Goal: Use online tool/utility: Utilize a website feature to perform a specific function

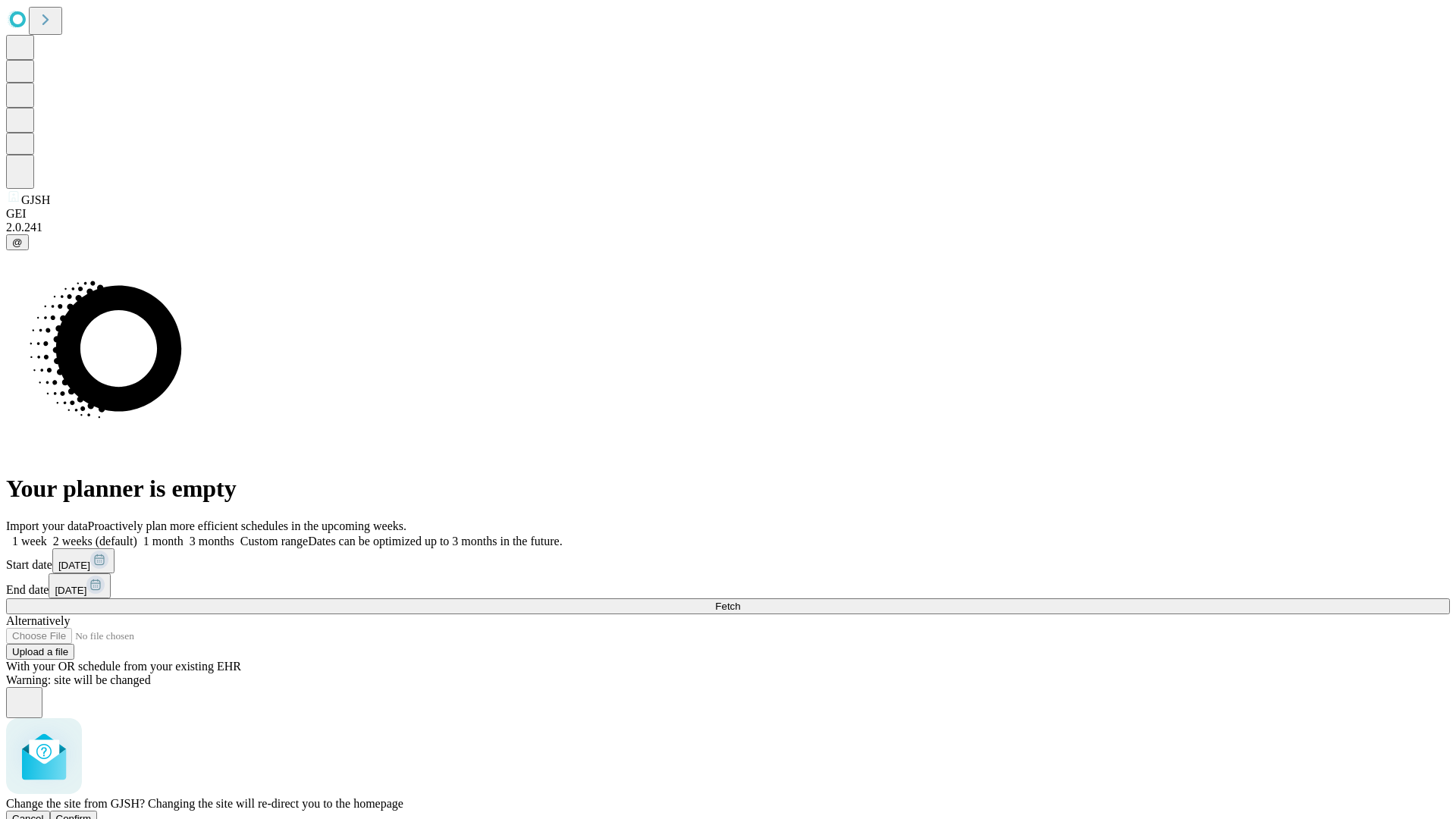
click at [92, 813] on span "Confirm" at bounding box center [73, 818] width 36 height 11
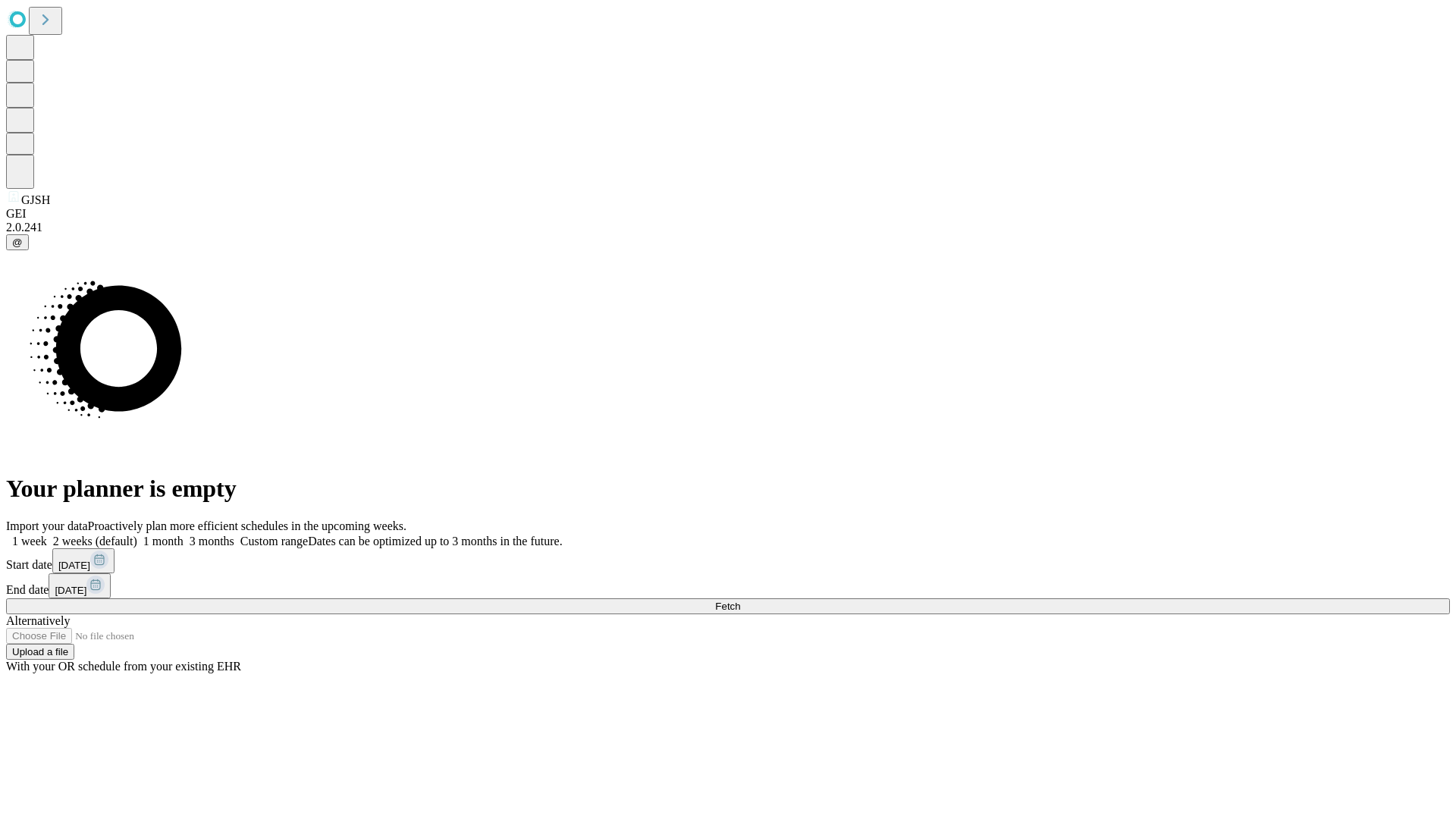
click at [47, 534] on label "1 week" at bounding box center [27, 540] width 41 height 13
click at [740, 601] on span "Fetch" at bounding box center [728, 606] width 25 height 11
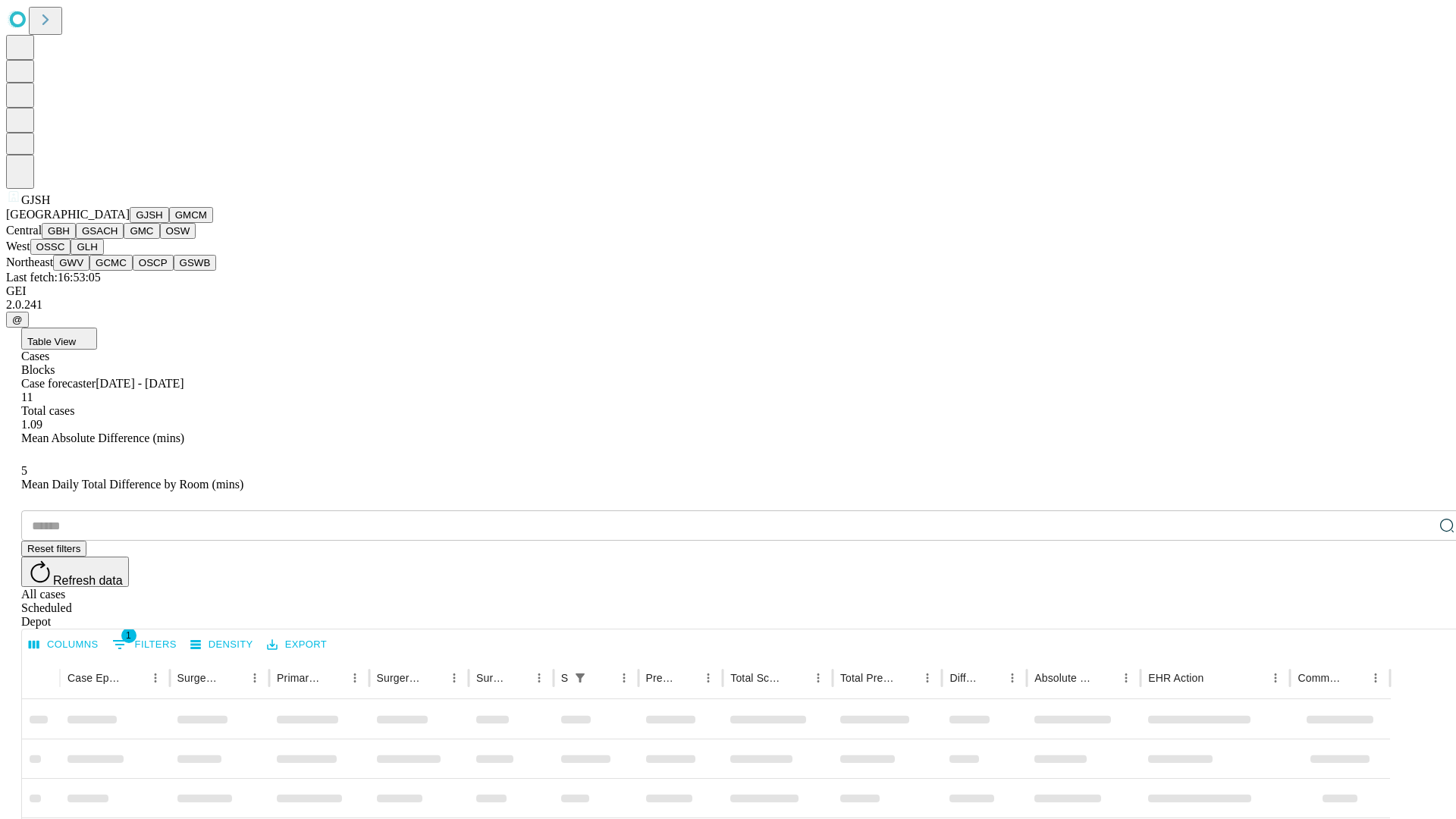
click at [169, 223] on button "GMCM" at bounding box center [191, 214] width 44 height 16
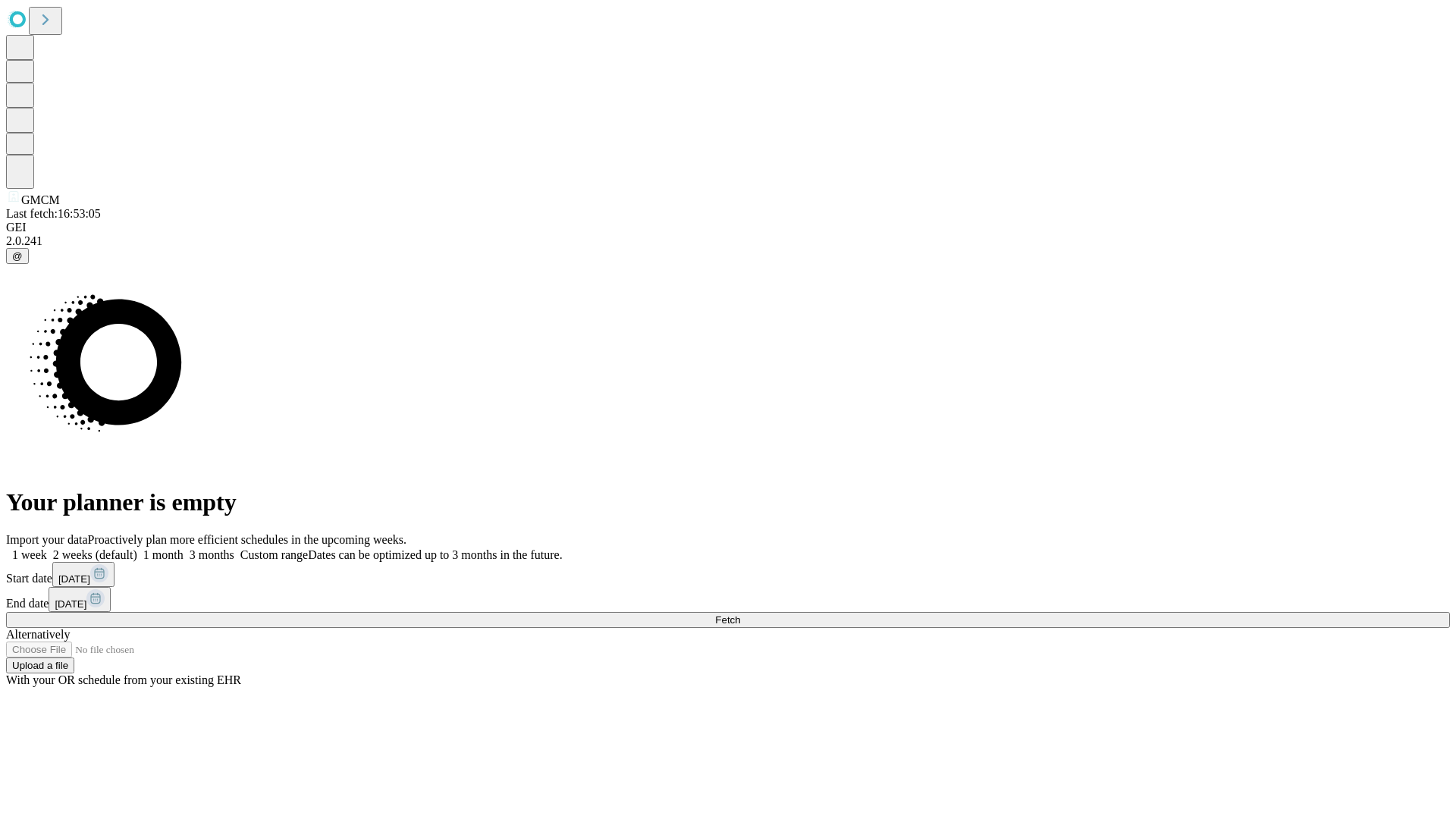
click at [47, 548] on label "1 week" at bounding box center [27, 554] width 41 height 13
click at [740, 614] on span "Fetch" at bounding box center [728, 619] width 25 height 11
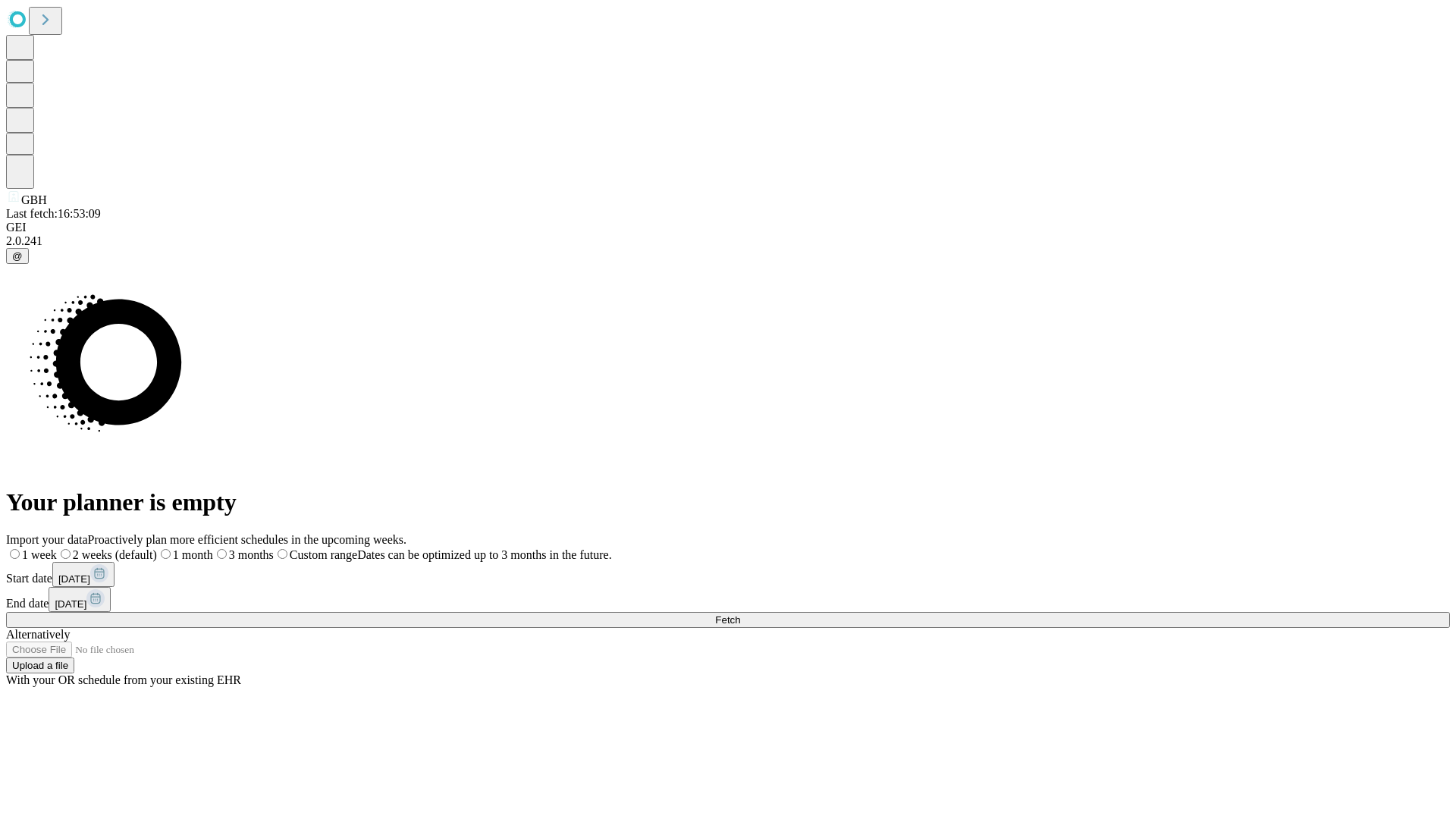
click at [56, 548] on label "1 week" at bounding box center [31, 554] width 51 height 13
click at [740, 614] on span "Fetch" at bounding box center [728, 619] width 25 height 11
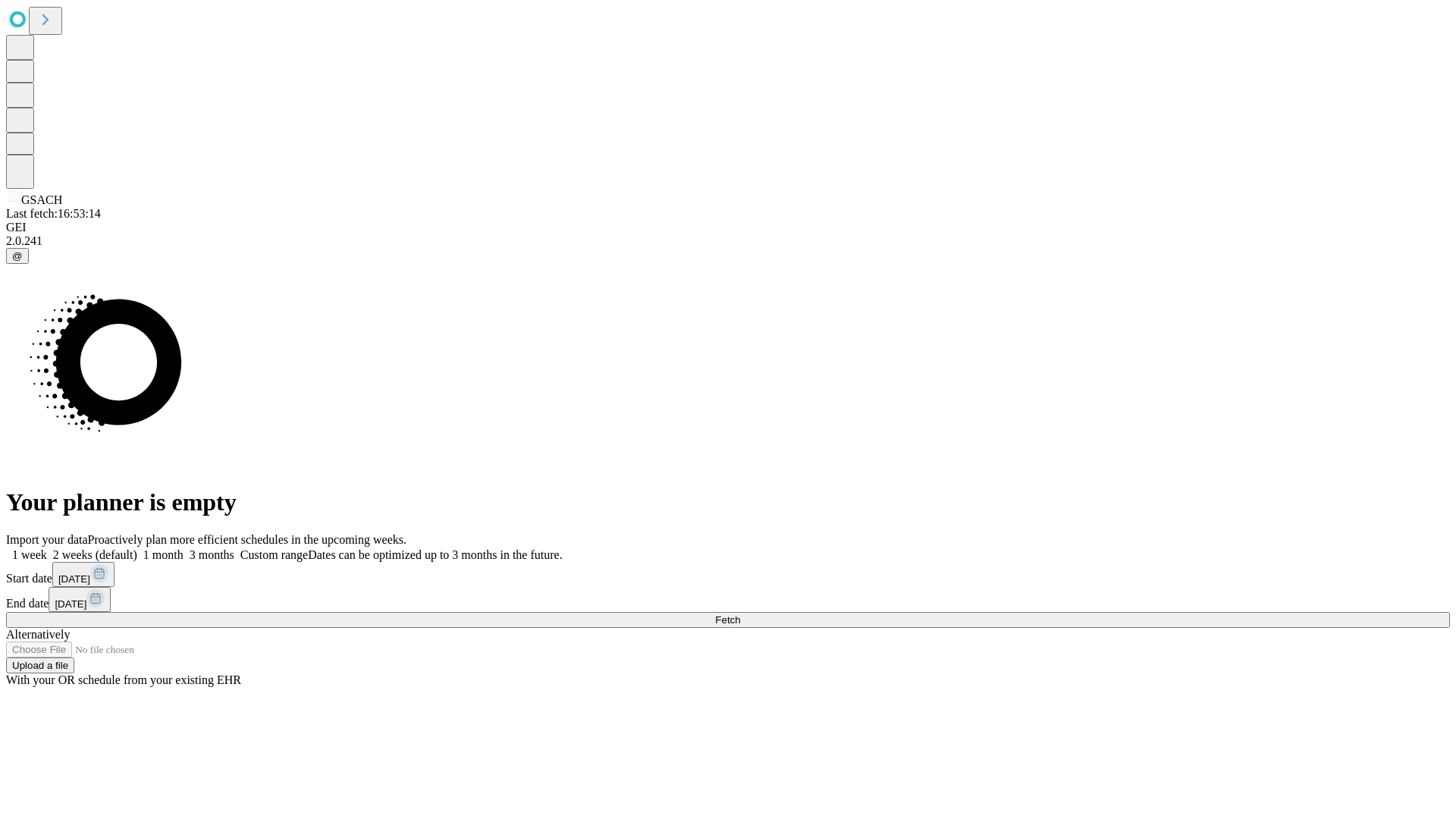
click at [47, 548] on label "1 week" at bounding box center [27, 554] width 41 height 13
click at [740, 614] on span "Fetch" at bounding box center [728, 619] width 25 height 11
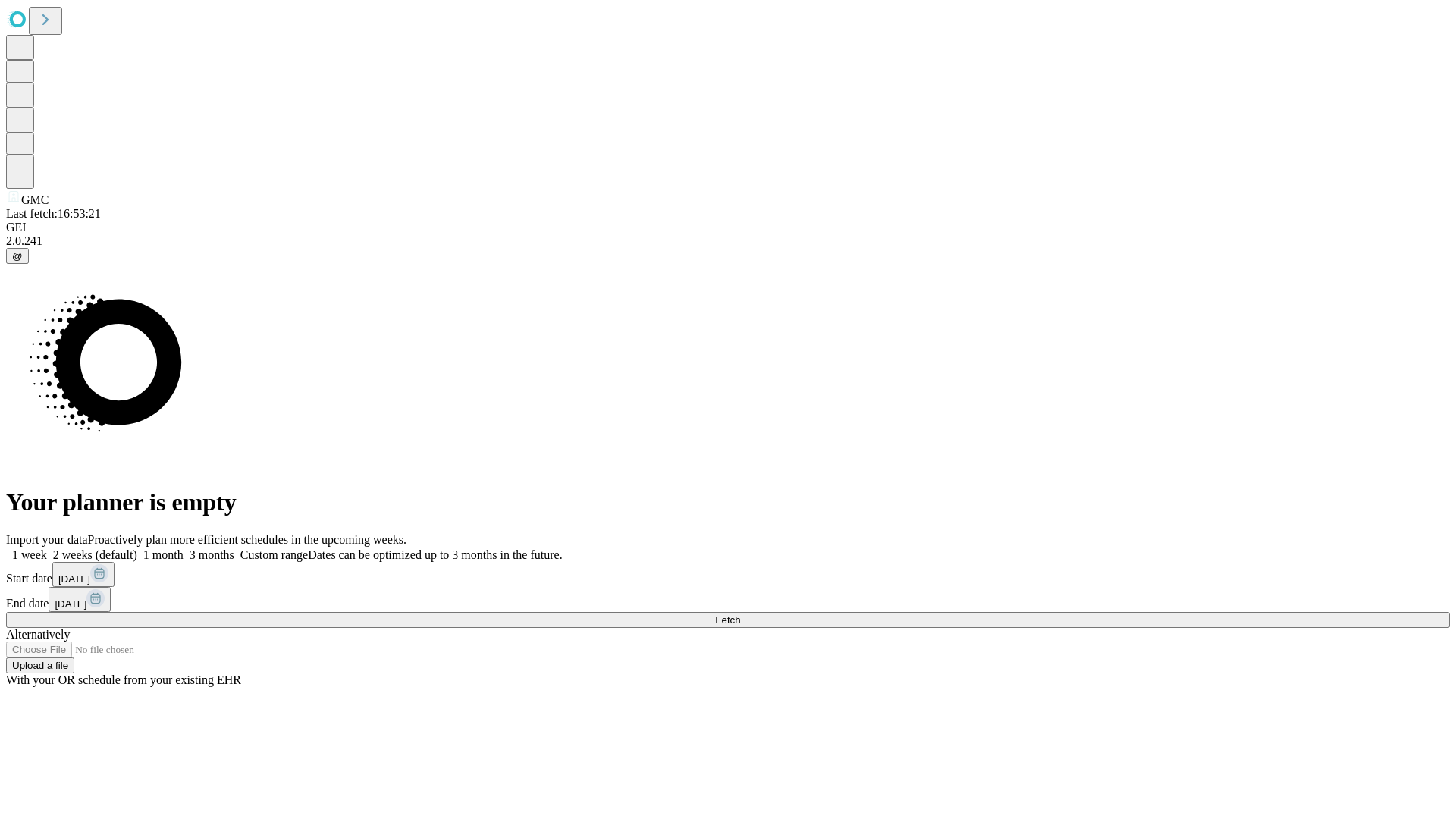
click at [47, 548] on label "1 week" at bounding box center [27, 554] width 41 height 13
click at [740, 614] on span "Fetch" at bounding box center [728, 619] width 25 height 11
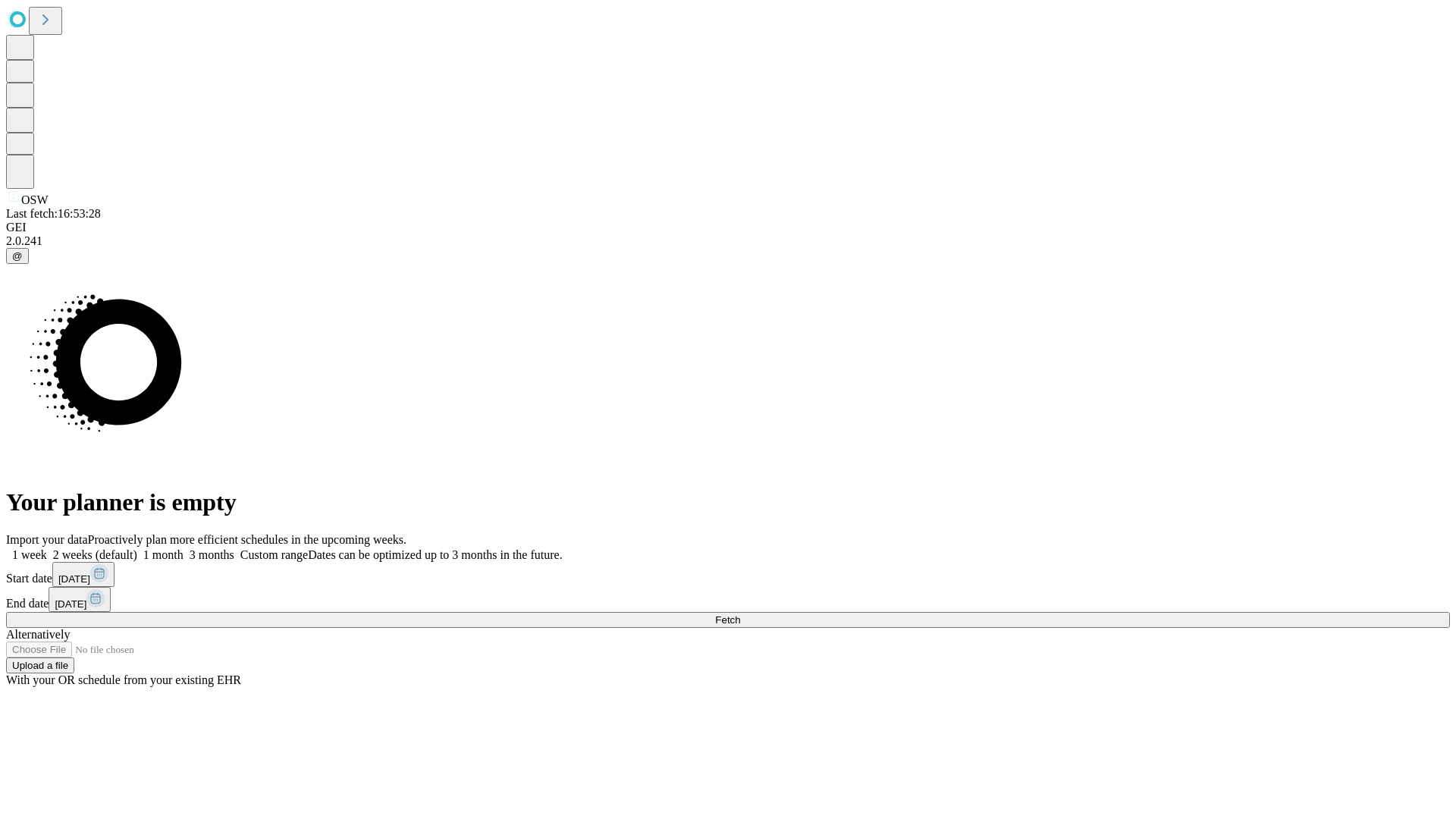
click at [740, 614] on span "Fetch" at bounding box center [728, 619] width 25 height 11
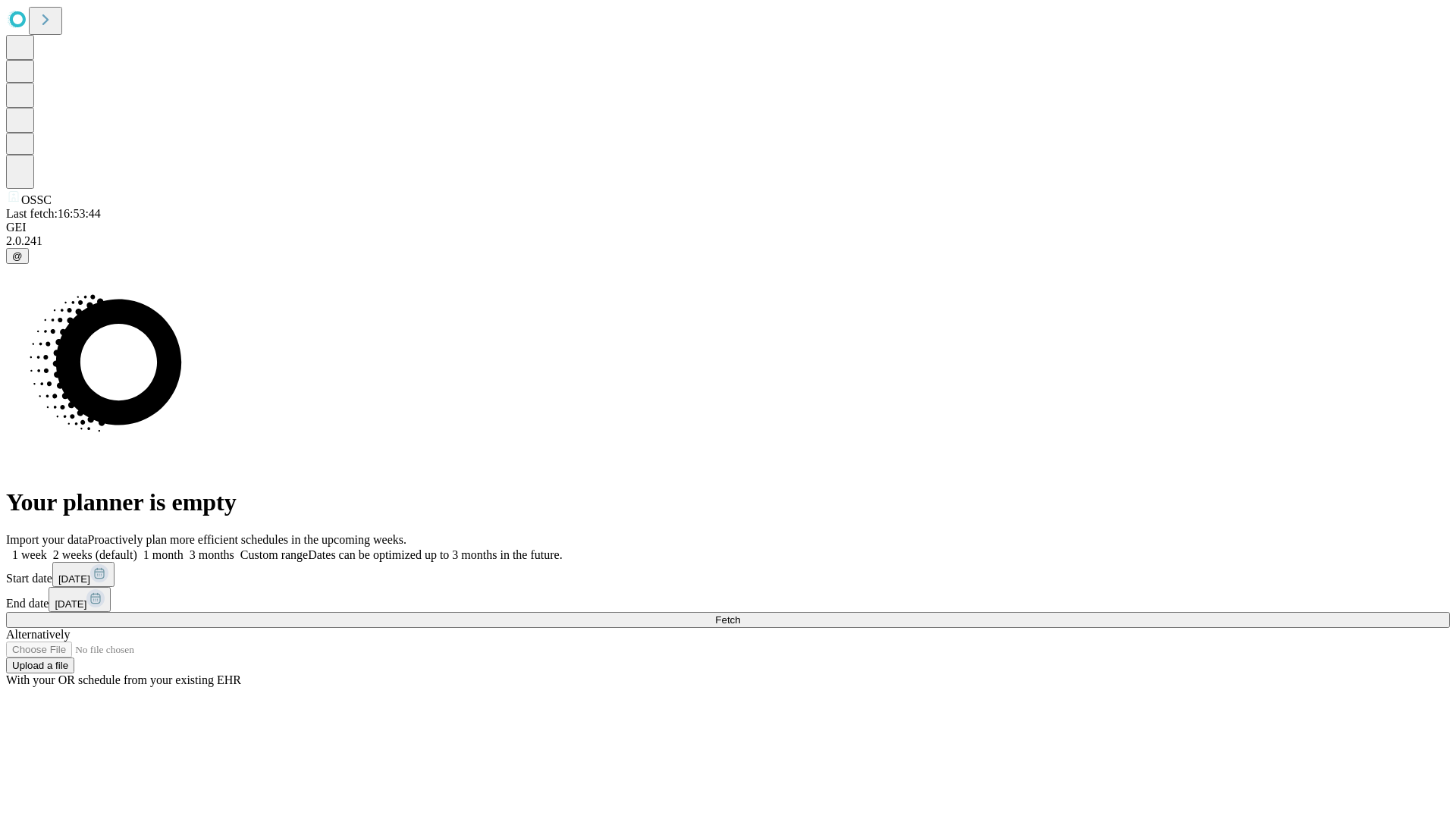
click at [47, 548] on label "1 week" at bounding box center [27, 554] width 41 height 13
click at [740, 614] on span "Fetch" at bounding box center [728, 619] width 25 height 11
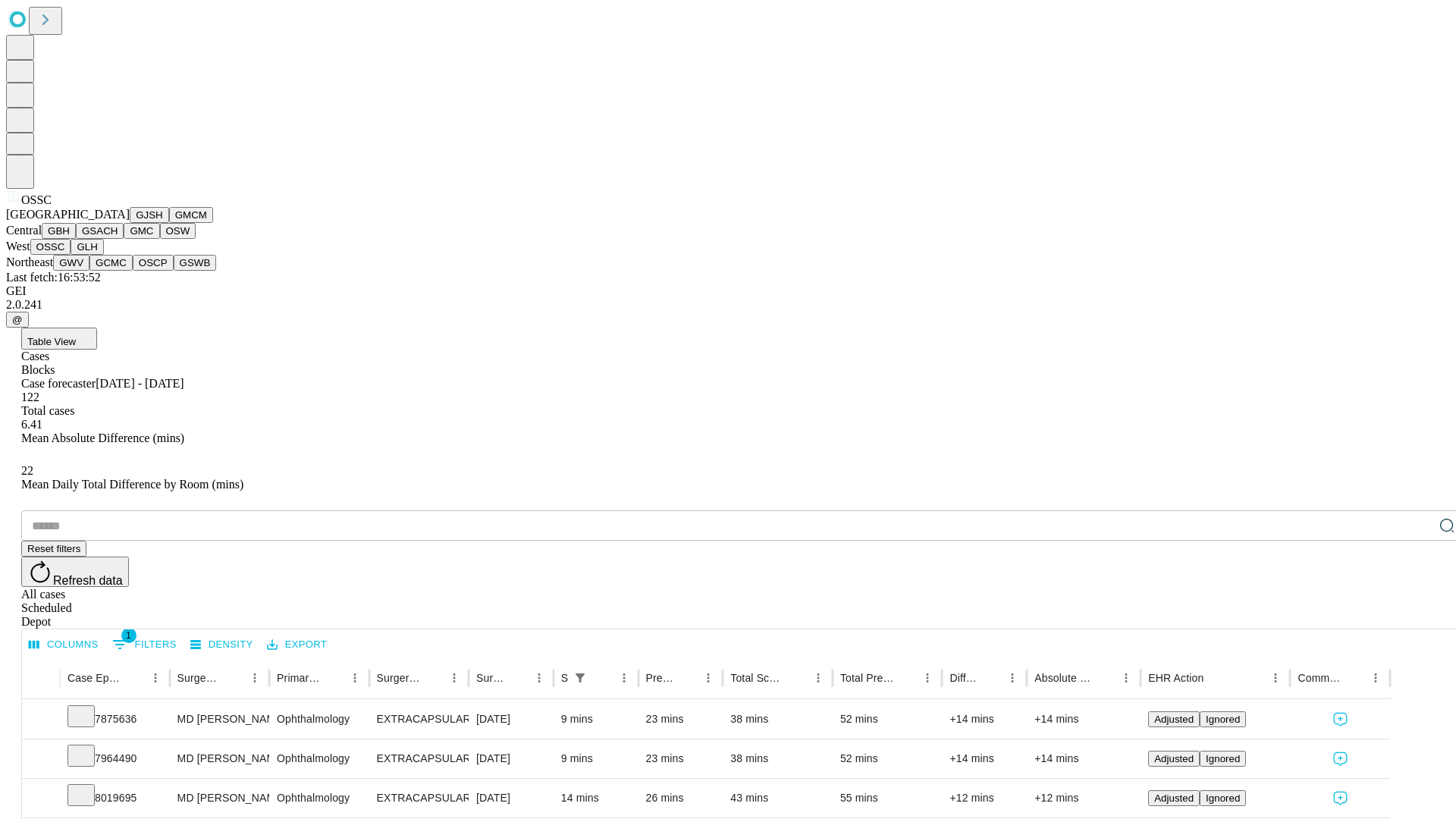
click at [103, 255] on button "GLH" at bounding box center [86, 247] width 33 height 16
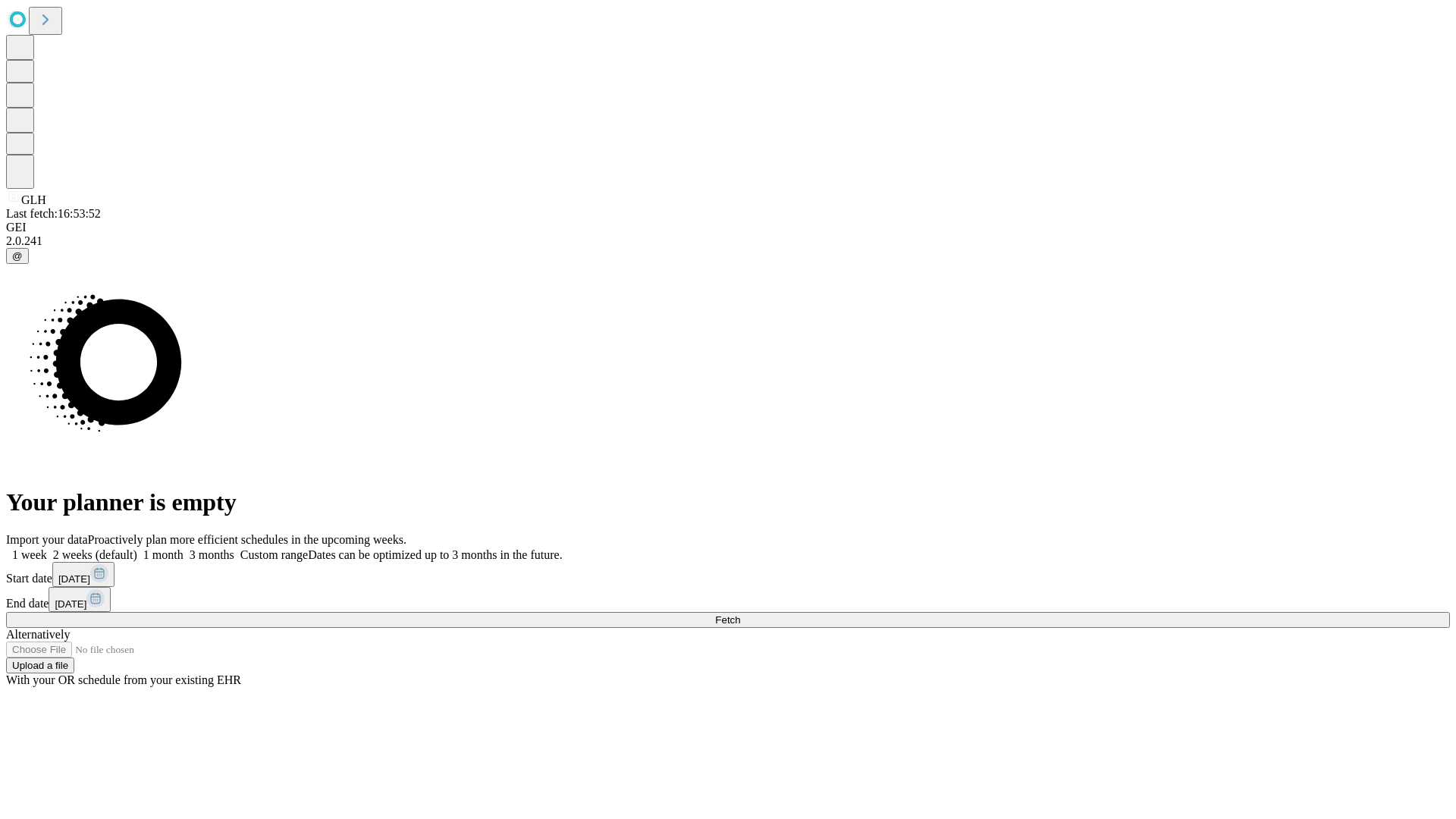
click at [740, 614] on span "Fetch" at bounding box center [728, 619] width 25 height 11
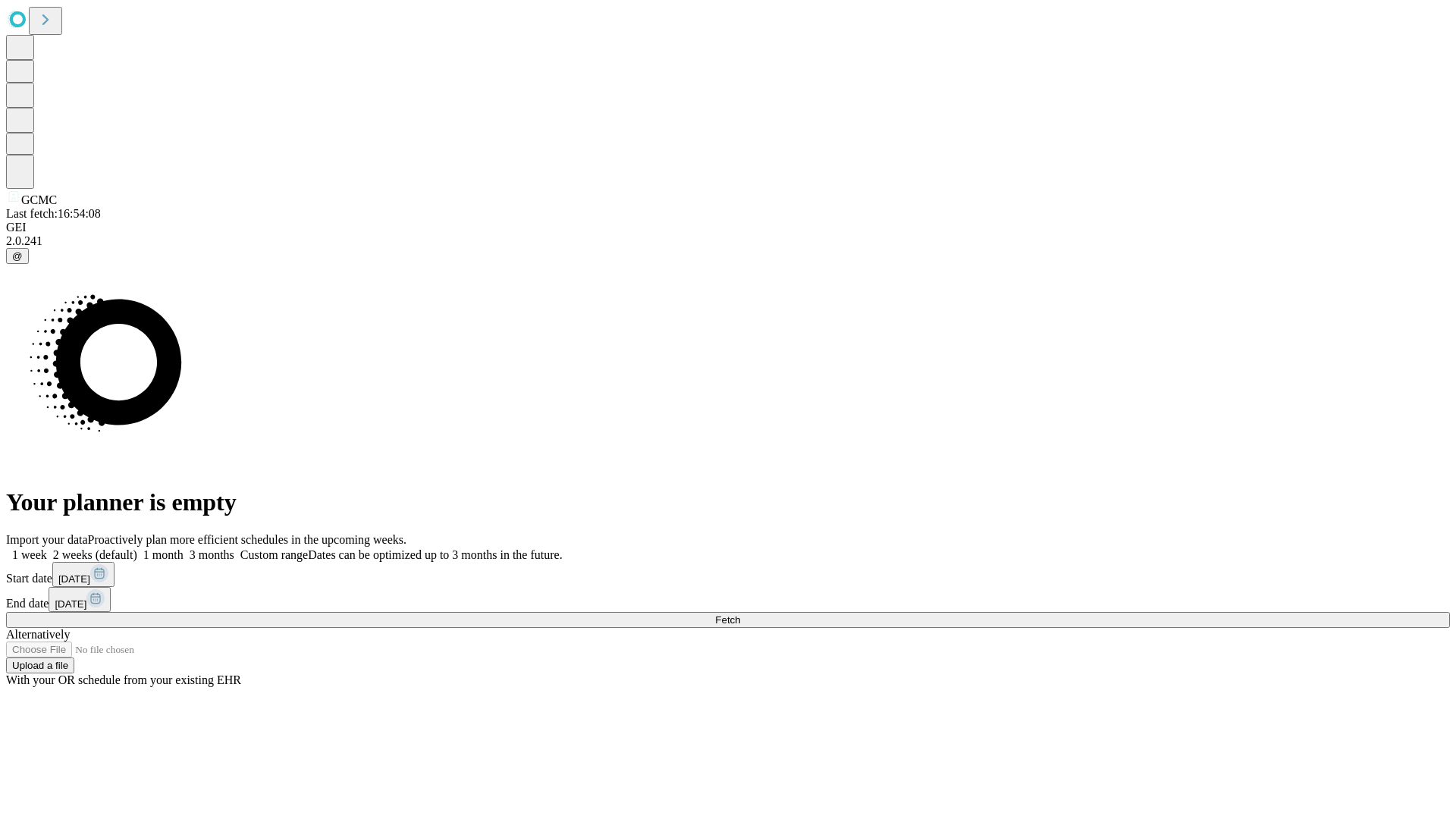
click at [740, 614] on span "Fetch" at bounding box center [728, 619] width 25 height 11
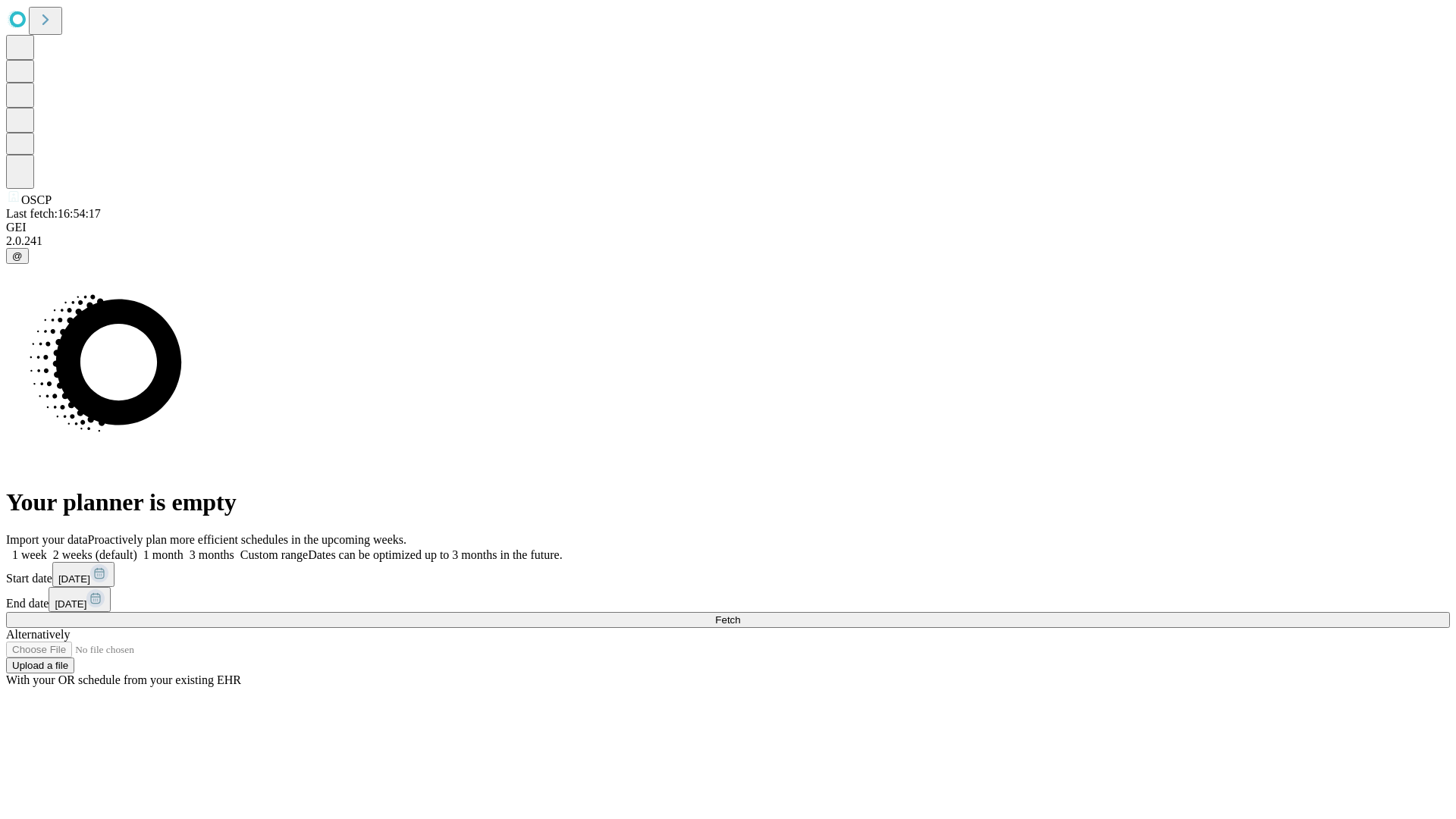
click at [740, 614] on span "Fetch" at bounding box center [728, 619] width 25 height 11
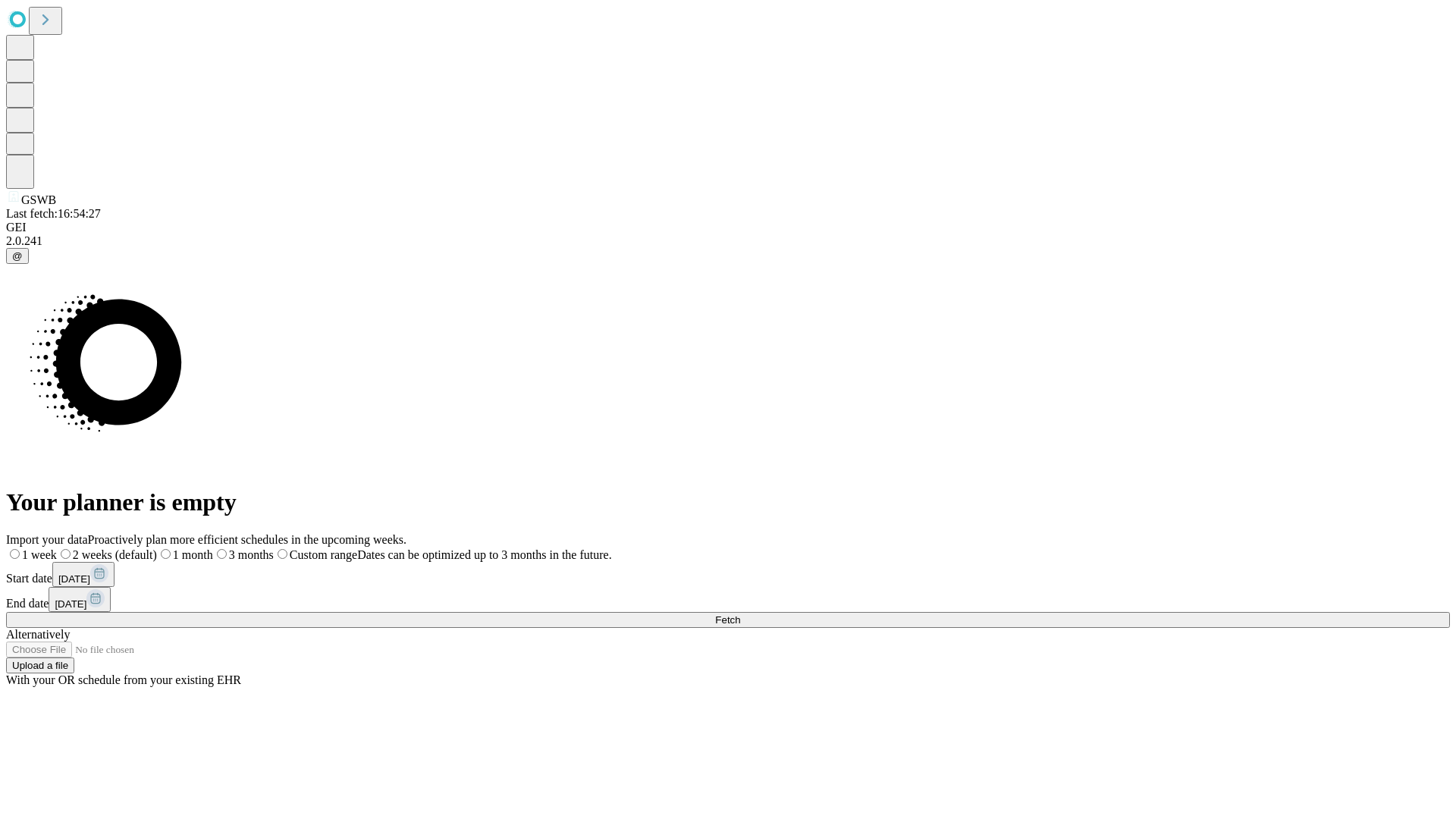
click at [56, 548] on label "1 week" at bounding box center [31, 554] width 51 height 13
click at [740, 614] on span "Fetch" at bounding box center [728, 619] width 25 height 11
